Goal: Answer question/provide support

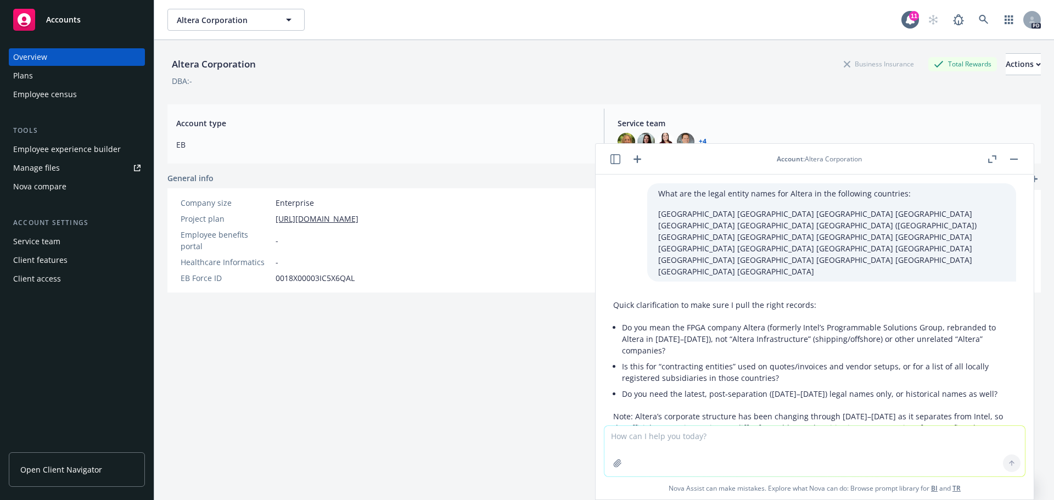
scroll to position [4326, 0]
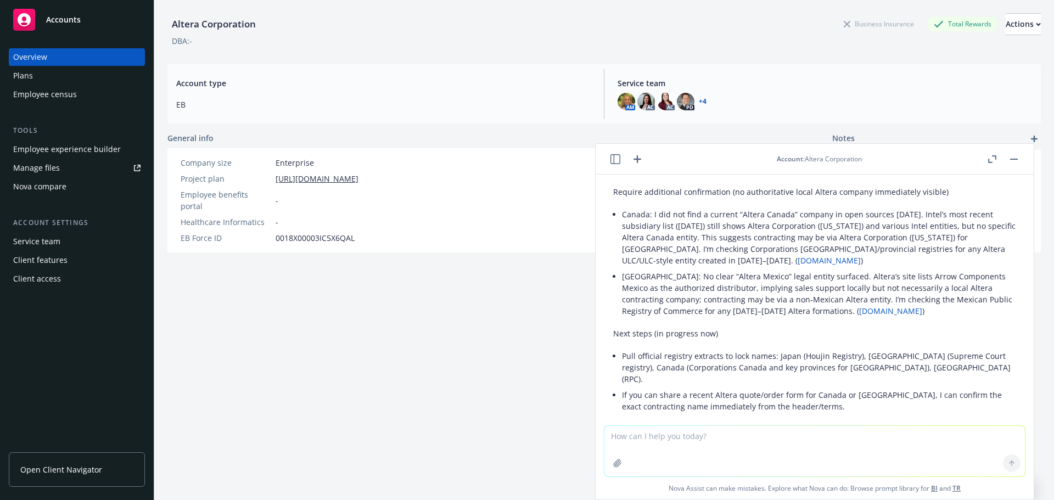
scroll to position [4052, 0]
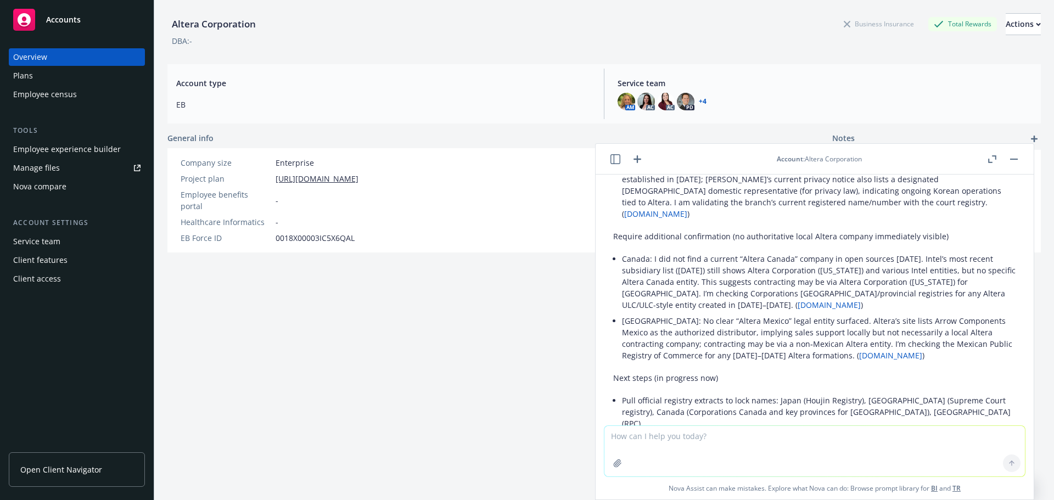
click at [428, 314] on div "Altera Corporation Business Insurance Total Rewards Actions DBA: - Account type…" at bounding box center [603, 243] width 873 height 487
click at [402, 355] on div "Altera Corporation Business Insurance Total Rewards Actions DBA: - Account type…" at bounding box center [603, 243] width 873 height 487
click at [716, 440] on textarea at bounding box center [814, 451] width 420 height 50
paste textarea "Thanks for reaching out! Great to hear from you and I’m thrilled you are doing …"
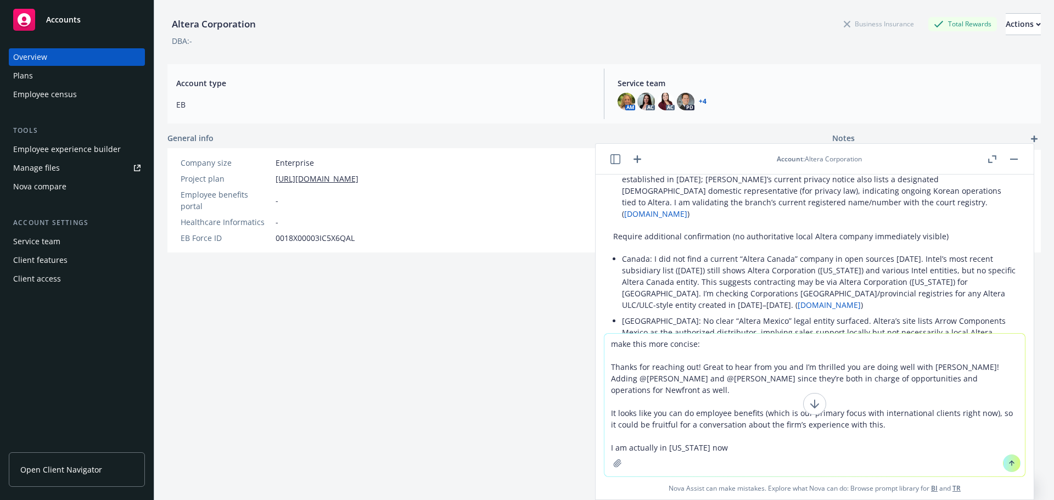
click at [690, 345] on textarea "make this more concise: Thanks for reaching out! Great to hear from you and I’m…" at bounding box center [814, 405] width 420 height 143
type textarea "make this more concise and professional: Thanks for reaching out! Great to hear…"
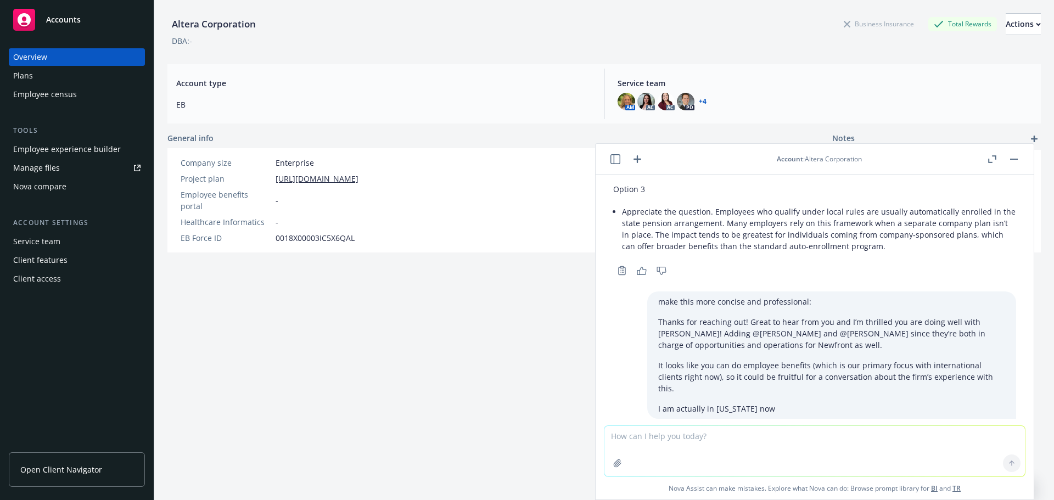
scroll to position [4724, 0]
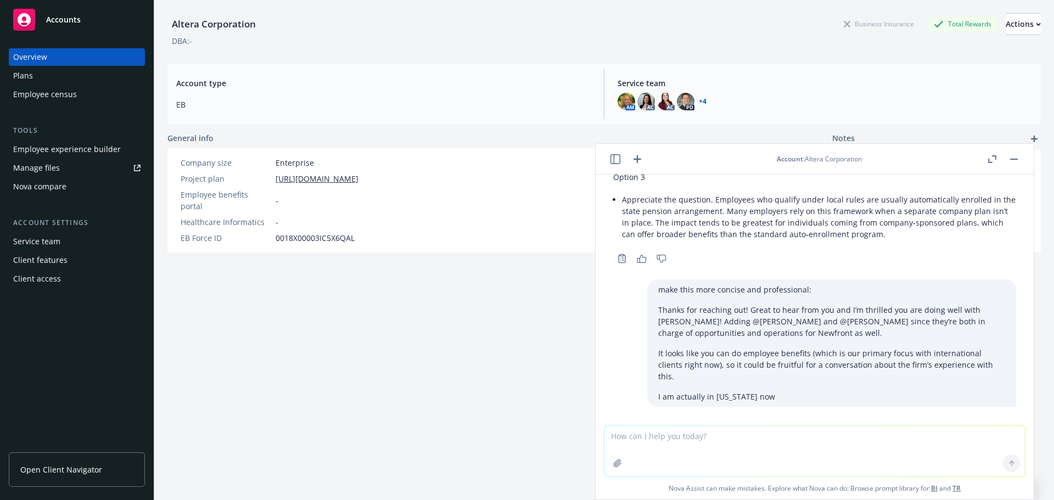
drag, startPoint x: 698, startPoint y: 229, endPoint x: 621, endPoint y: 197, distance: 82.7
copy li "Thanks for reaching out—great to hear you’re doing well with [PERSON_NAME]. Loo…"
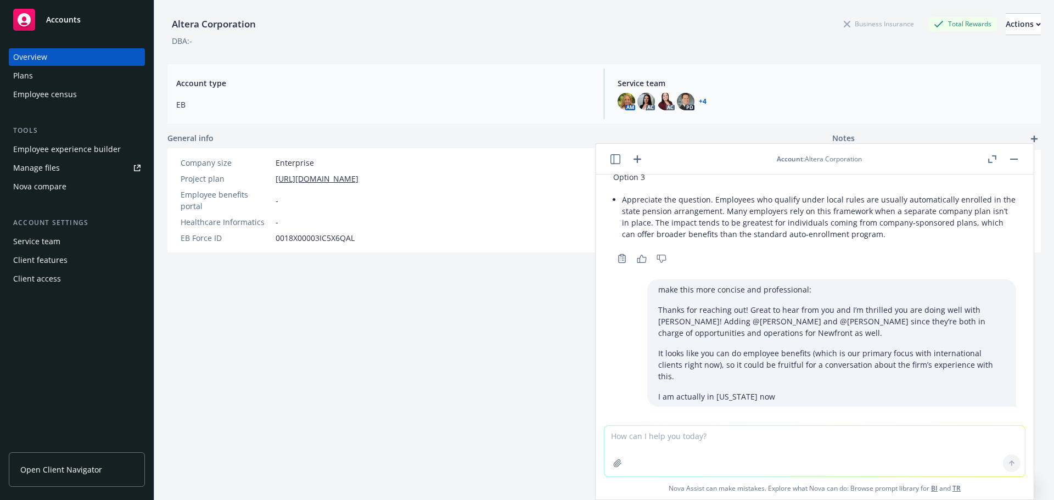
click at [407, 410] on div "Altera Corporation Business Insurance Total Rewards Actions DBA: - Account type…" at bounding box center [603, 243] width 873 height 487
